Goal: Task Accomplishment & Management: Complete application form

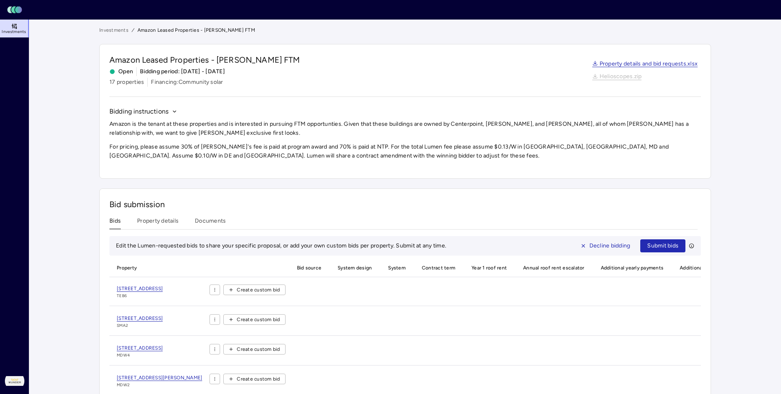
scroll to position [50, 0]
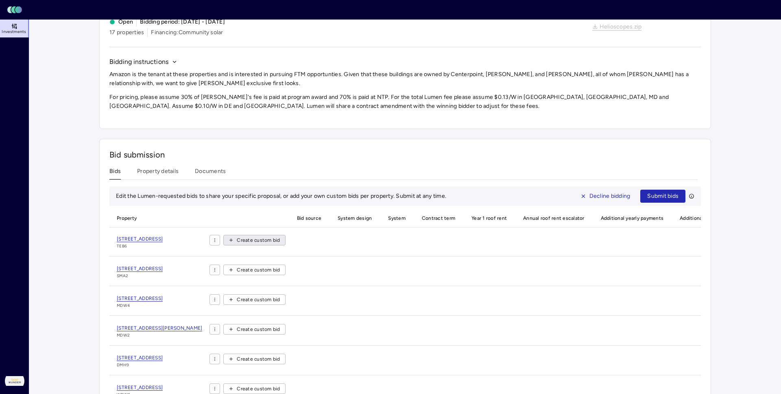
click at [237, 236] on span "Create custom bid" at bounding box center [258, 240] width 43 height 8
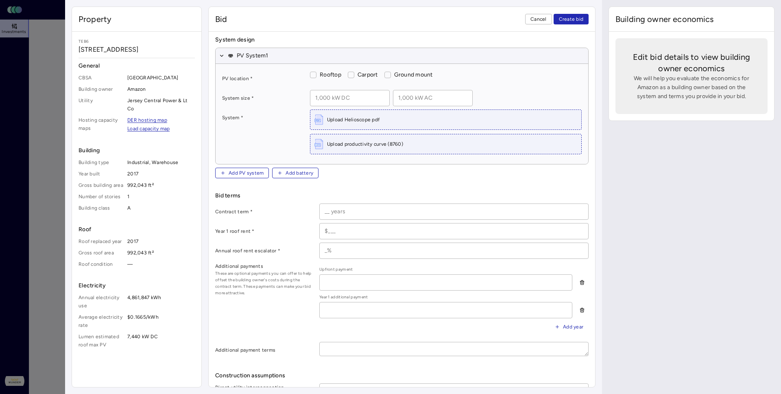
scroll to position [44, 0]
drag, startPoint x: 203, startPoint y: 211, endPoint x: 148, endPoint y: 210, distance: 54.9
click at [209, 210] on div "Bid detail Bid name * System design PV System 1 PV location * Rooftop Carport G…" at bounding box center [402, 209] width 386 height 355
copy label "Direct utility interconnection allowance"
copy label "Non-utility interconnection cos"
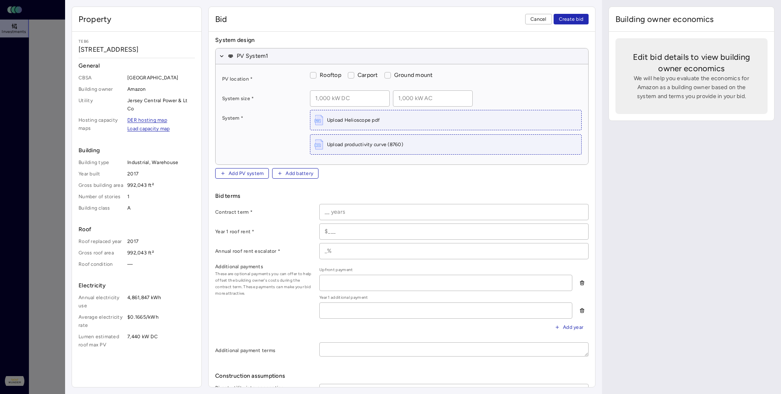
drag, startPoint x: 192, startPoint y: 222, endPoint x: 149, endPoint y: 221, distance: 42.7
copy label "Estimated CS program award date"
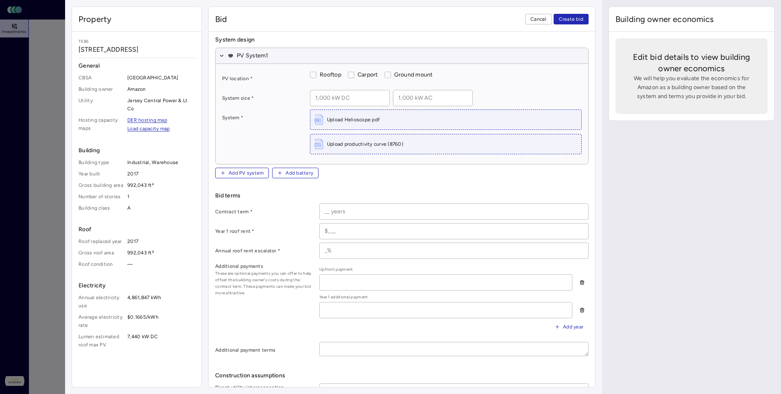
drag, startPoint x: 195, startPoint y: 261, endPoint x: 151, endPoint y: 260, distance: 44.3
copy label "Estimated NTP"
drag, startPoint x: 169, startPoint y: 271, endPoint x: 151, endPoint y: 272, distance: 18.3
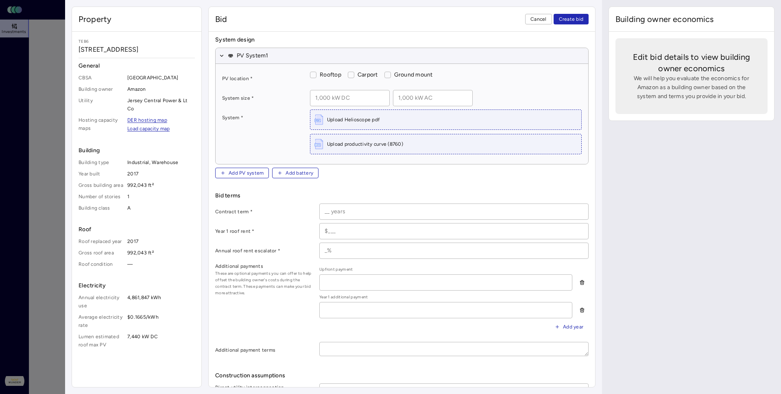
copy label "Estimated COD"
drag, startPoint x: 170, startPoint y: 283, endPoint x: 149, endPoint y: 283, distance: 21.6
click at [209, 283] on div "Bid detail Bid name * System design PV System 1 PV location * Rooftop Carport G…" at bounding box center [402, 209] width 386 height 355
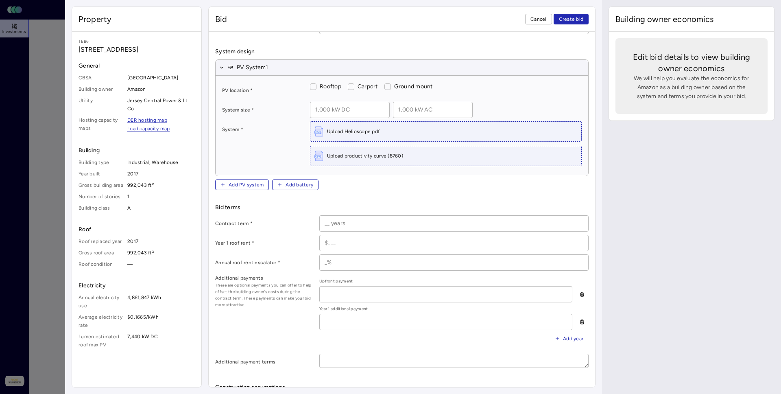
scroll to position [0, 0]
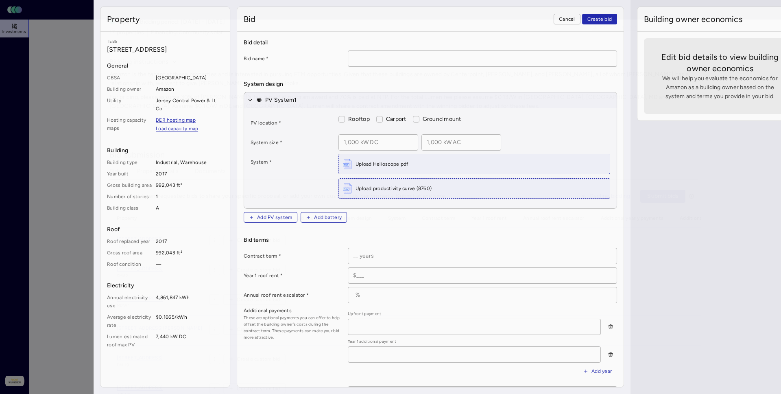
click at [44, 92] on div at bounding box center [390, 197] width 781 height 394
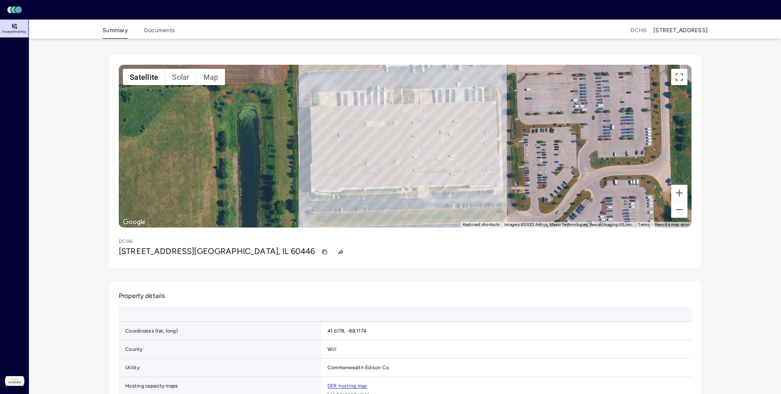
scroll to position [3, 0]
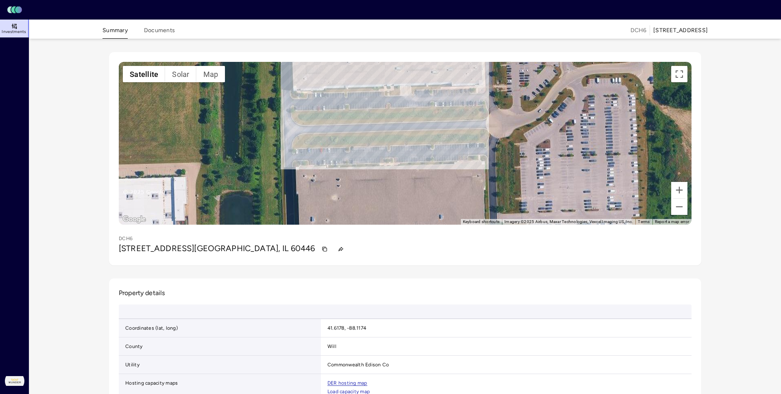
drag, startPoint x: 553, startPoint y: 98, endPoint x: 537, endPoint y: 33, distance: 67.4
click at [537, 52] on div "← Move left → Move right ↑ Move up ↓ Move down + Zoom in - Zoom out Home Jump l…" at bounding box center [405, 158] width 592 height 213
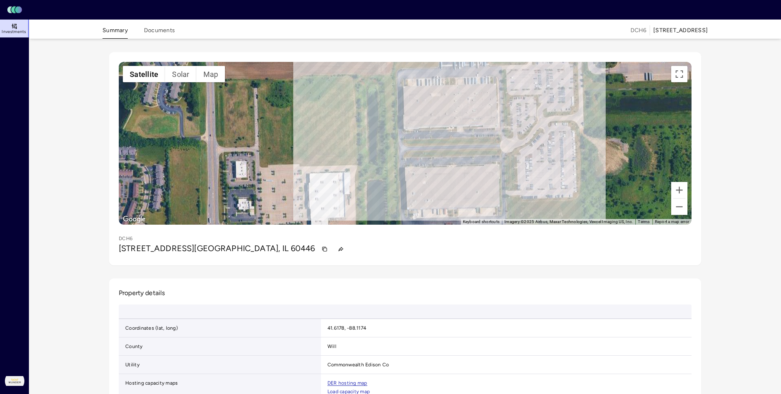
drag, startPoint x: 521, startPoint y: 132, endPoint x: 510, endPoint y: 122, distance: 15.3
click at [510, 122] on div "To activate drag with keyboard, press Alt + Enter. Once in keyboard drag state,…" at bounding box center [405, 143] width 573 height 163
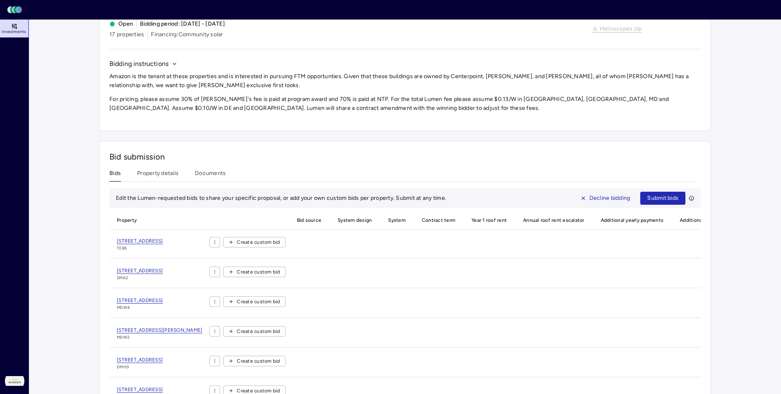
scroll to position [50, 0]
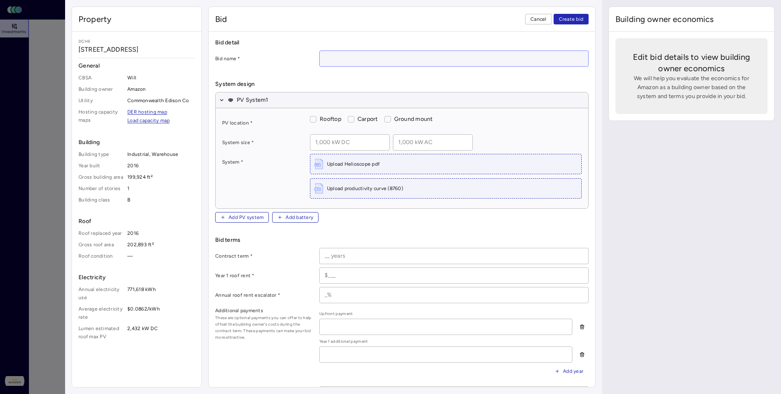
click at [320, 51] on input at bounding box center [454, 58] width 268 height 15
paste input "[STREET_ADDRESS]"
type input "[STREET_ADDRESS]"
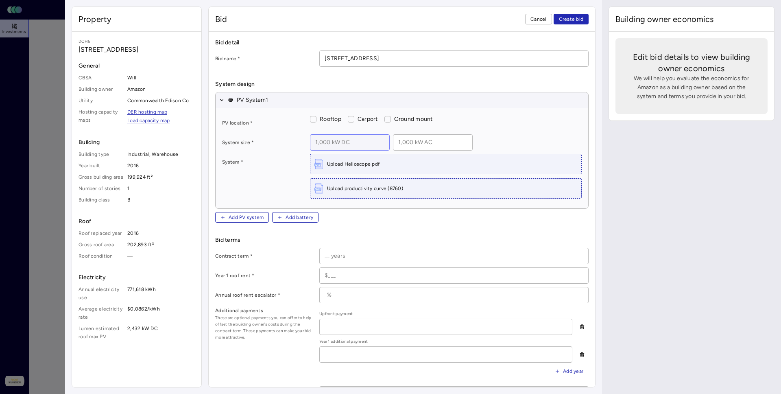
click at [310, 135] on input at bounding box center [349, 142] width 79 height 15
paste input "2 kW DC"
type input "2,154 kW DC"
click at [382, 134] on div "2,154 kW DC" at bounding box center [446, 142] width 272 height 16
click at [393, 135] on input at bounding box center [432, 142] width 79 height 15
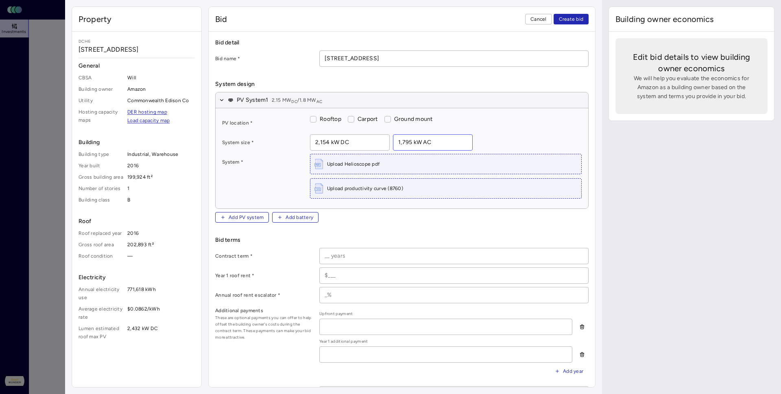
type input "1,795 kW AC"
click at [320, 248] on input at bounding box center [454, 255] width 268 height 15
type input "25 years"
click at [310, 116] on button "Rooftop" at bounding box center [313, 119] width 7 height 7
checkbox input "true"
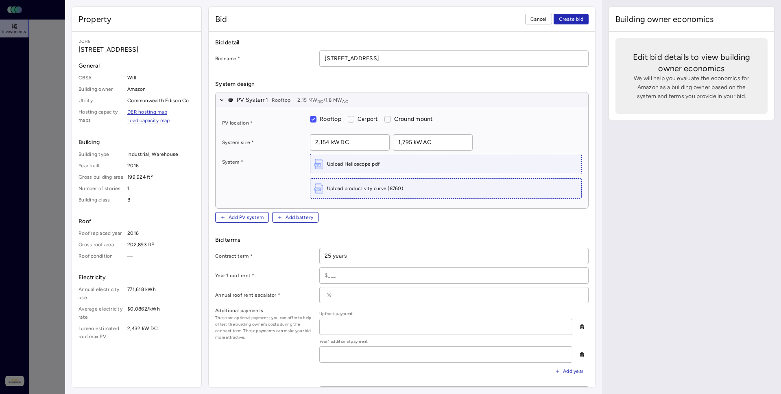
scroll to position [44, 0]
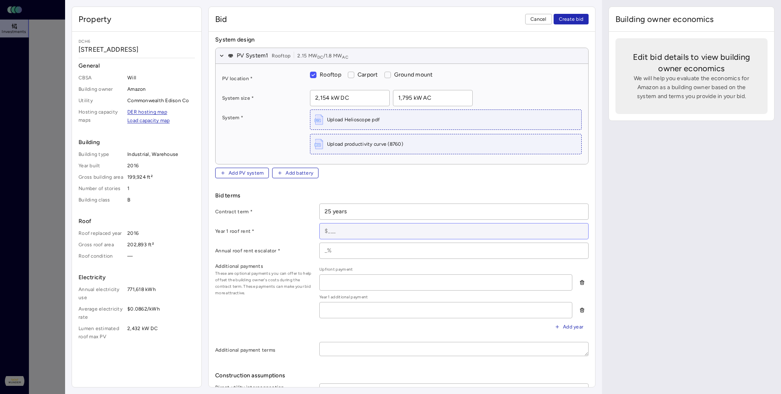
click at [320, 223] on input at bounding box center [454, 230] width 268 height 15
paste input "$103,554"
type input "$103,554"
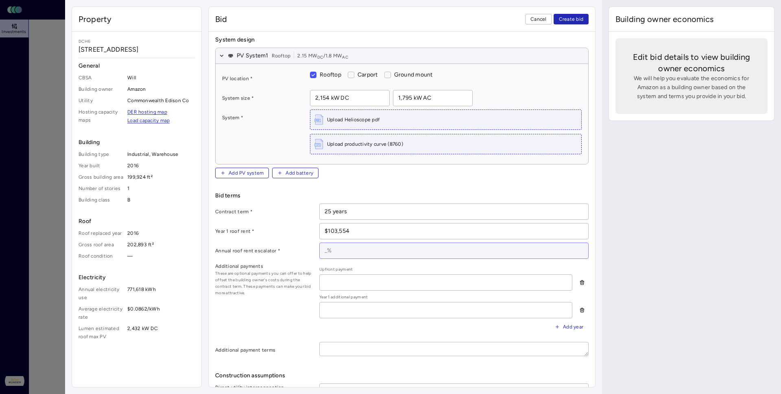
click at [320, 243] on input at bounding box center [454, 250] width 268 height 15
type input "0"
click at [320, 384] on input at bounding box center [454, 391] width 268 height 15
paste input "$227,514"
type input "$227,514"
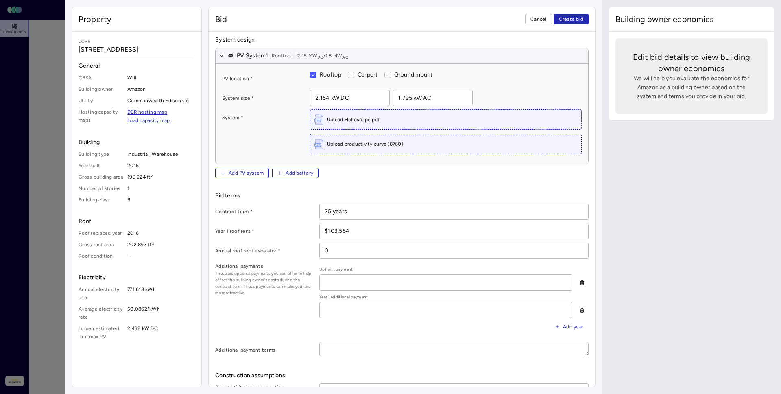
paste input "$97,506"
type input "$97,506"
paste input "[DATE]"
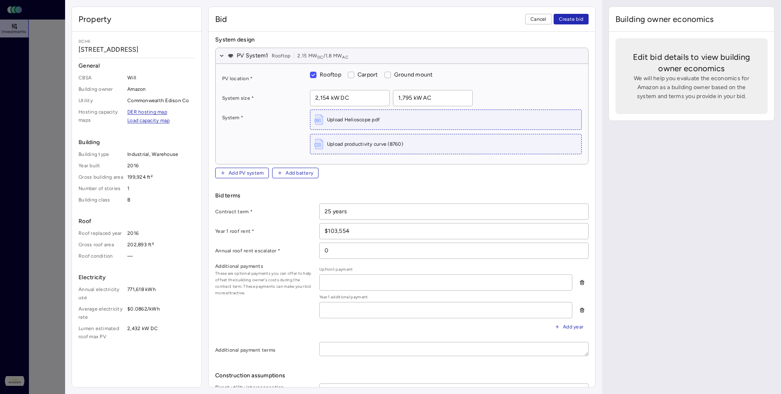
type input "[DATE]"
paste input "[DATE]"
type input "[DATE]"
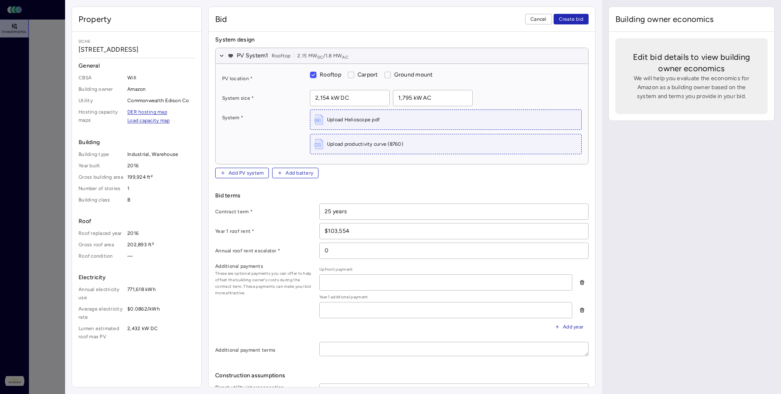
paste input "[DATE]"
type input "[DATE]"
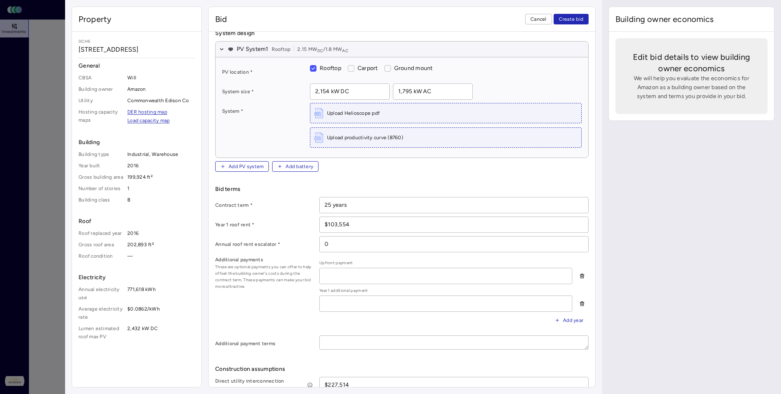
radio input "true"
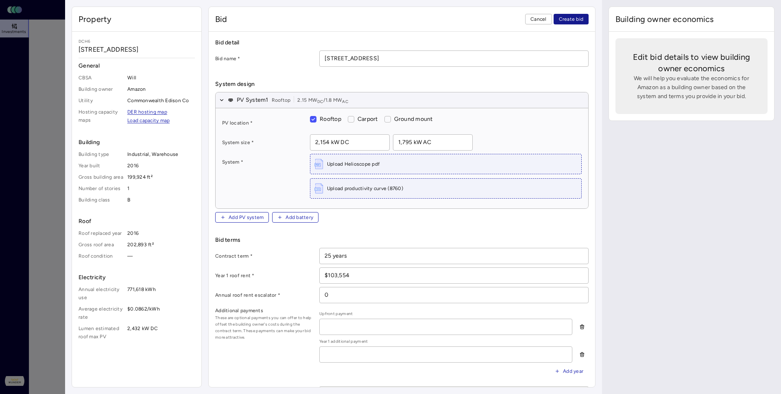
type input "40%"
click at [584, 15] on span "Create bid" at bounding box center [571, 19] width 25 height 8
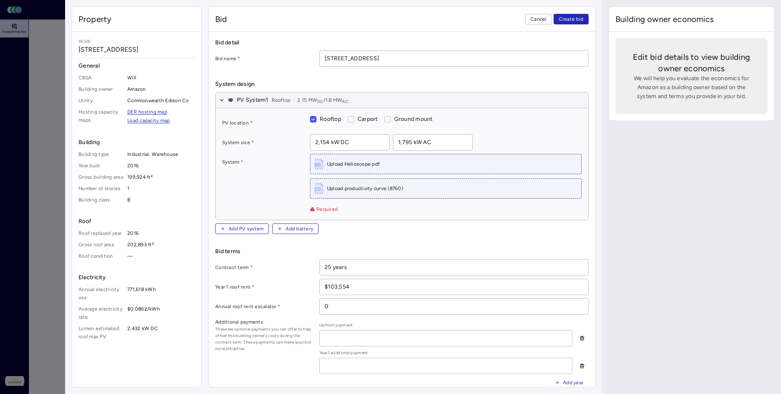
click at [49, 57] on div at bounding box center [390, 197] width 781 height 394
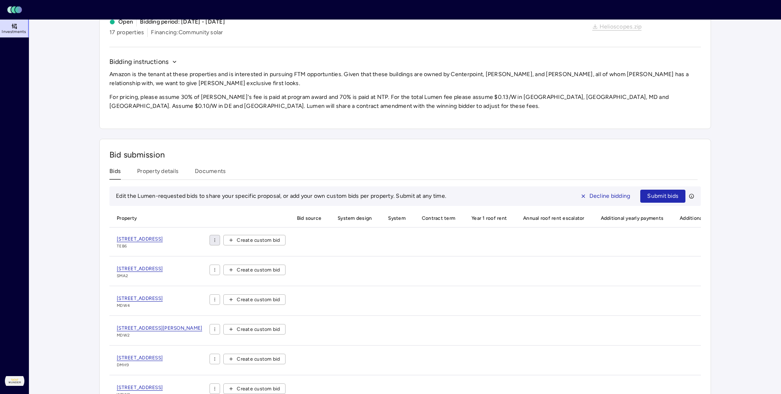
click at [175, 107] on html "Toggle Sidebar Lumen Energy Logo Investments [PERSON_NAME] [PERSON_NAME] Develo…" at bounding box center [390, 239] width 781 height 578
click at [243, 96] on html "Toggle Sidebar Lumen Energy Logo Investments [PERSON_NAME] [PERSON_NAME] Develo…" at bounding box center [390, 239] width 781 height 578
